Goal: Information Seeking & Learning: Learn about a topic

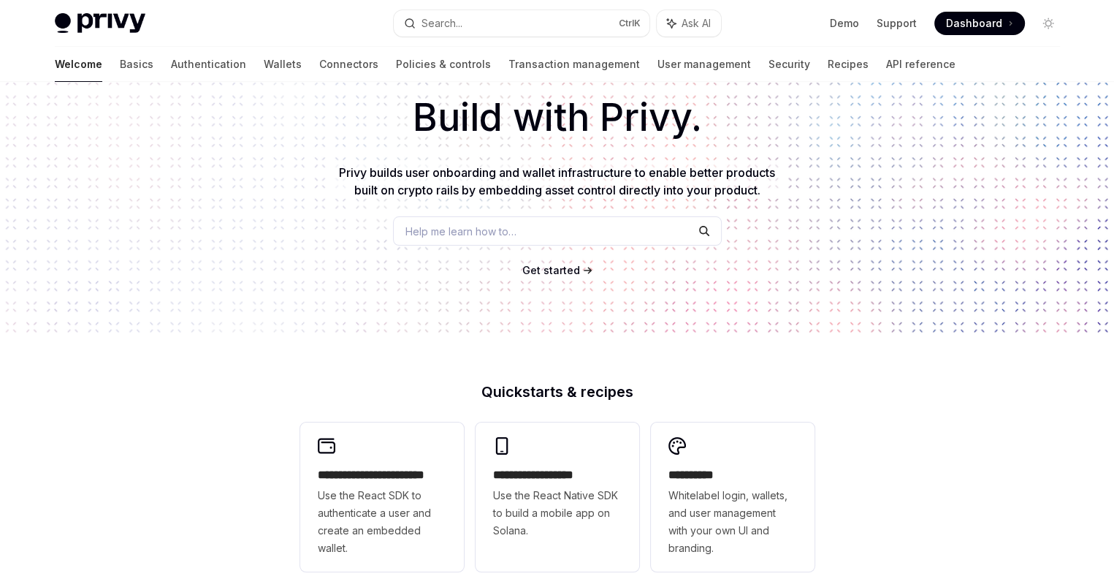
scroll to position [73, 0]
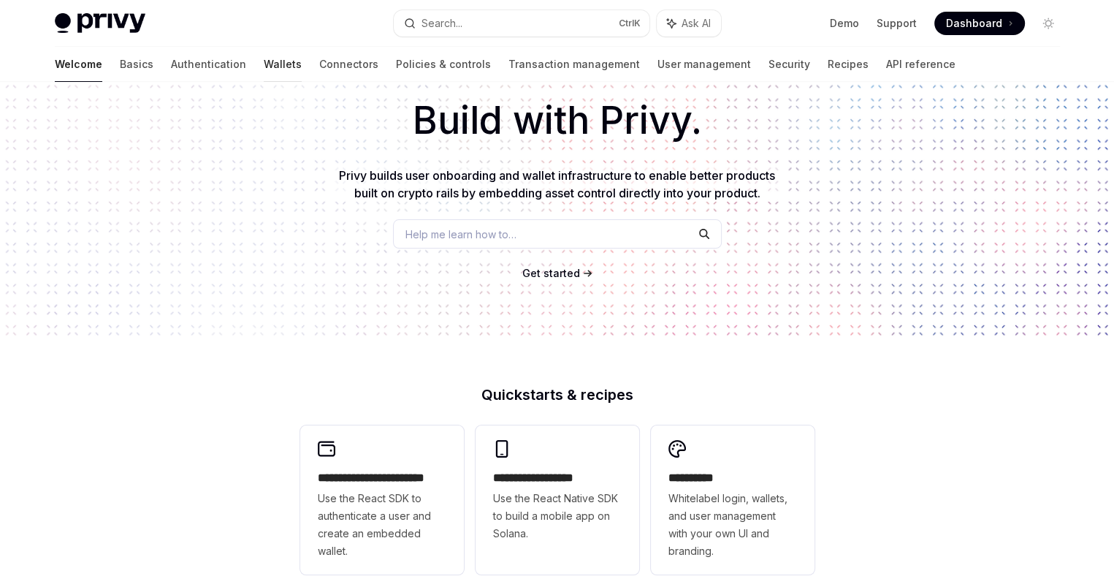
click at [264, 65] on link "Wallets" at bounding box center [283, 64] width 38 height 35
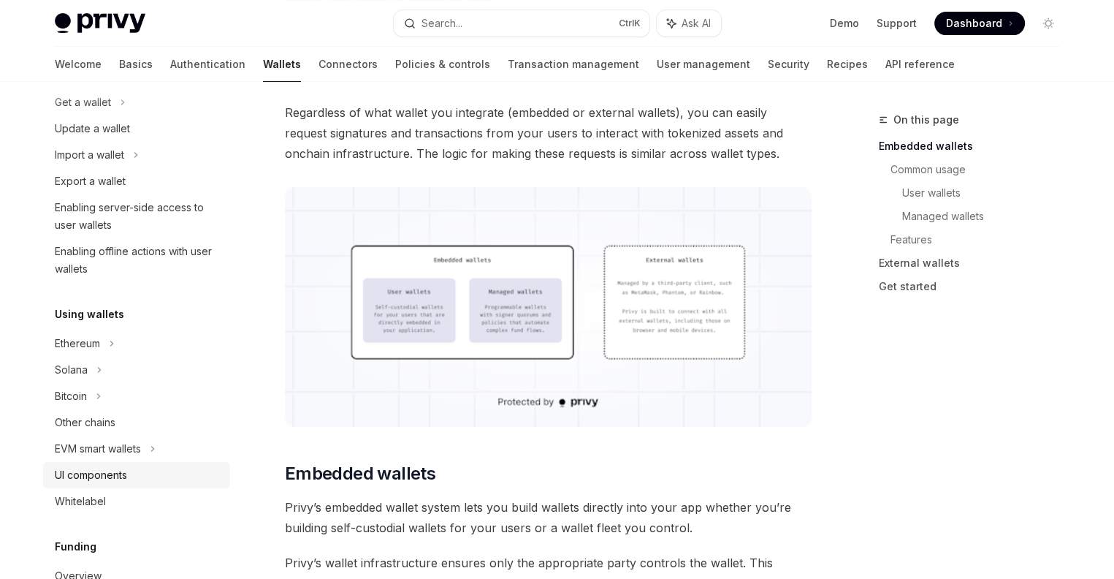
scroll to position [219, 0]
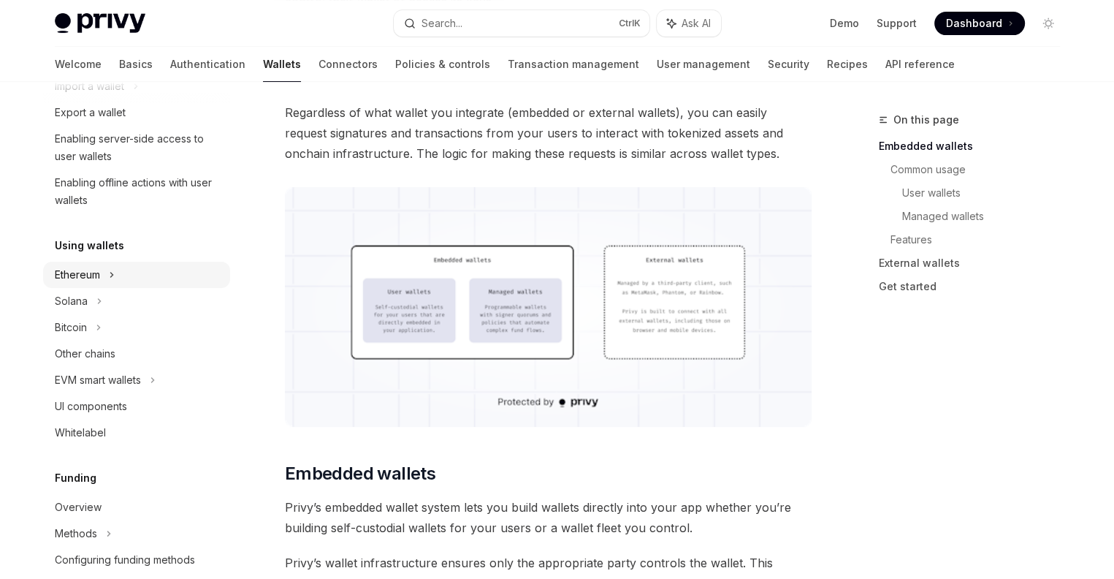
click at [99, 277] on div "Ethereum" at bounding box center [77, 275] width 45 height 18
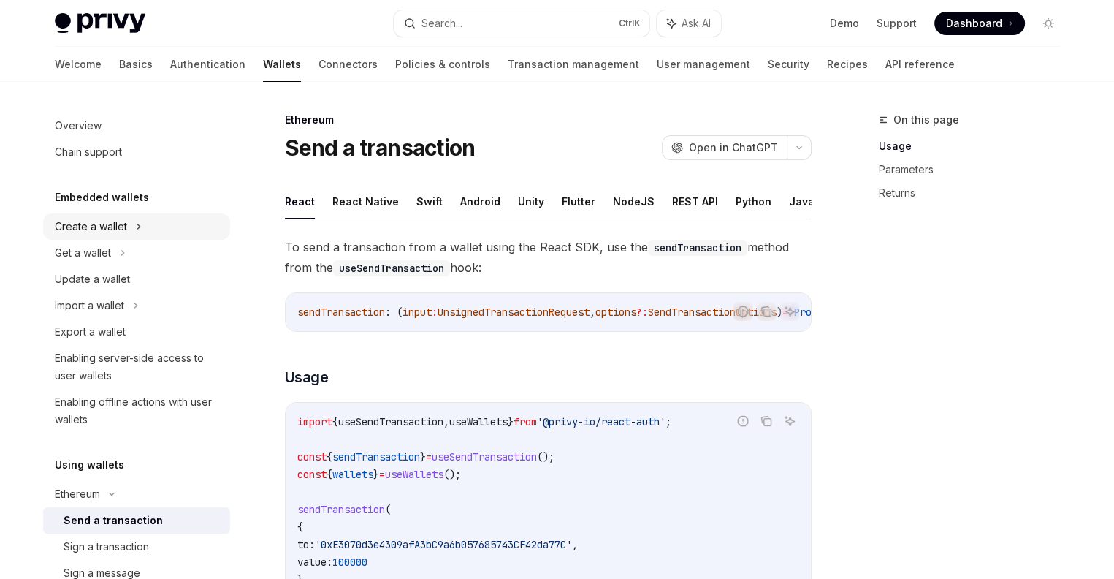
click at [108, 221] on div "Create a wallet" at bounding box center [91, 227] width 72 height 18
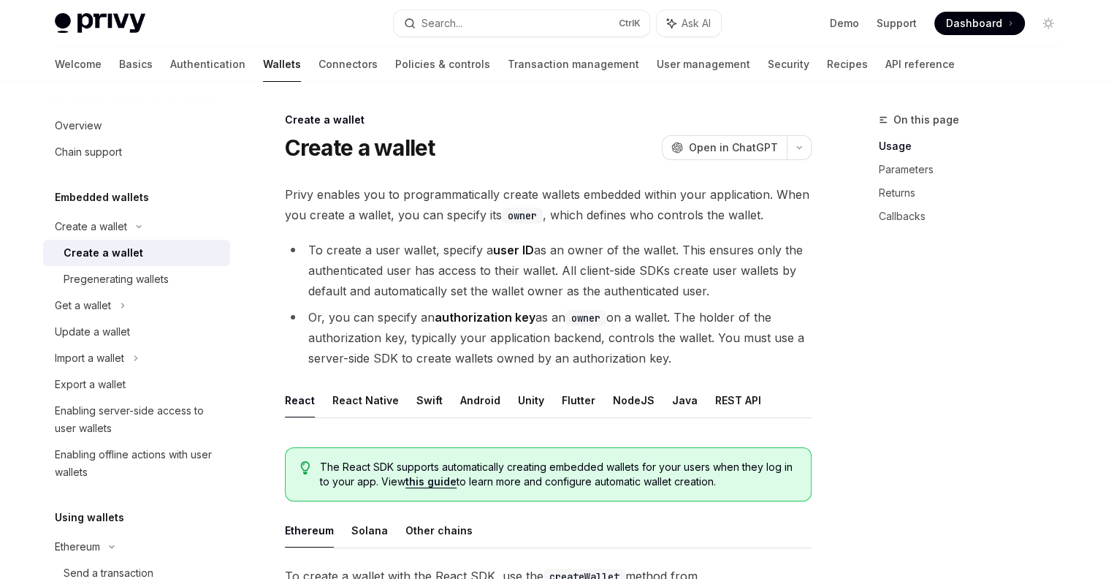
click at [263, 64] on link "Wallets" at bounding box center [282, 64] width 38 height 35
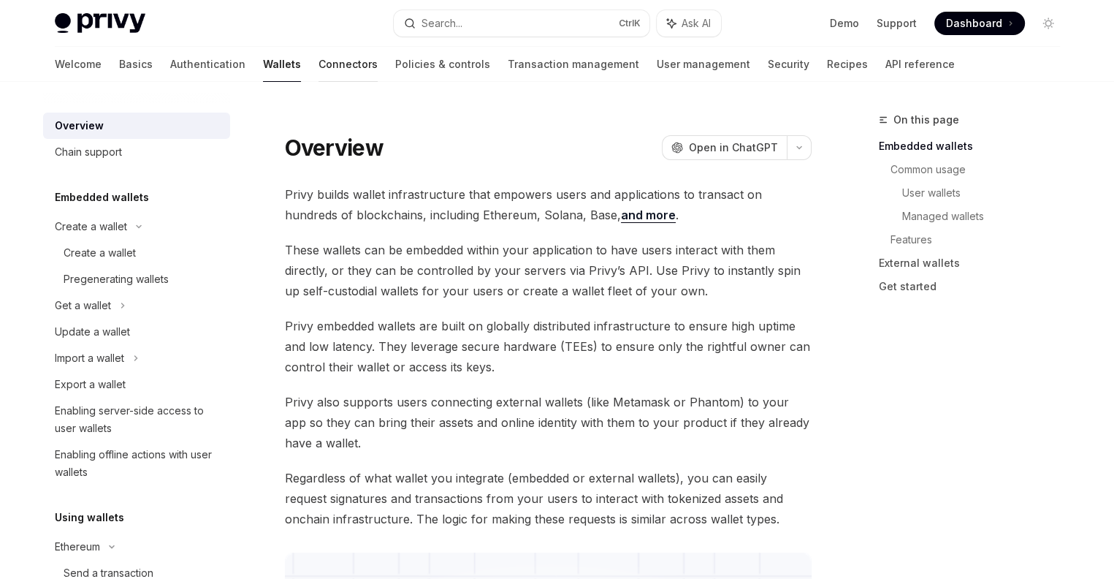
click at [319, 66] on link "Connectors" at bounding box center [348, 64] width 59 height 35
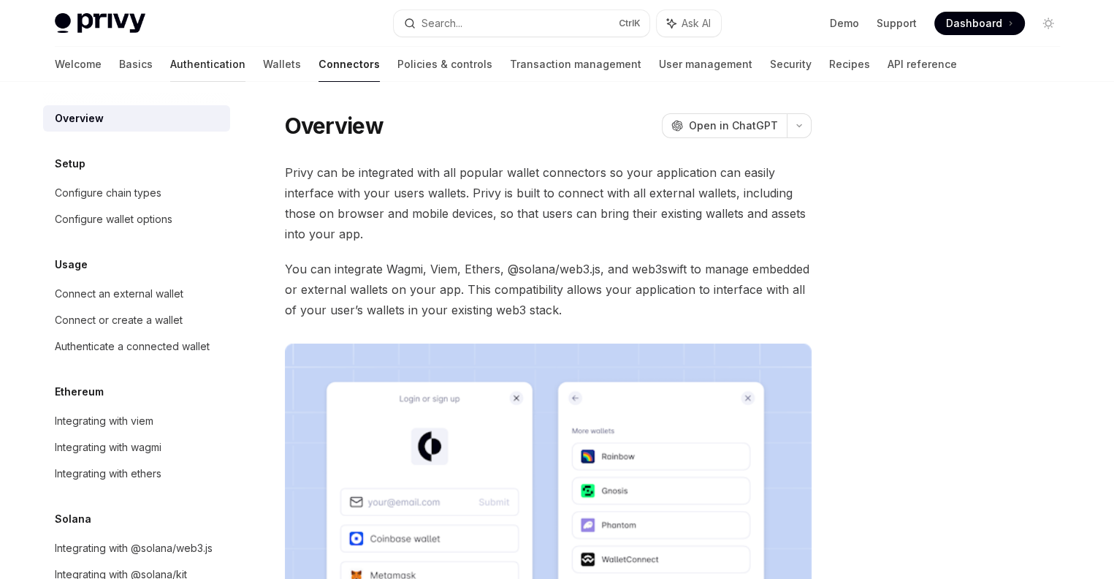
click at [170, 67] on link "Authentication" at bounding box center [207, 64] width 75 height 35
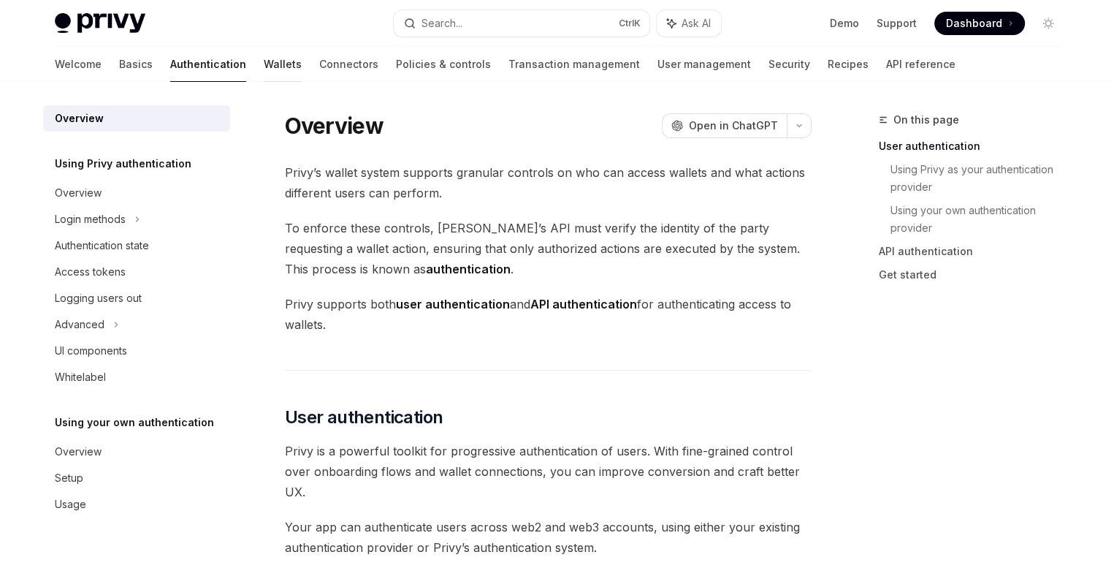
click at [264, 65] on link "Wallets" at bounding box center [283, 64] width 38 height 35
type textarea "*"
